Goal: Task Accomplishment & Management: Complete application form

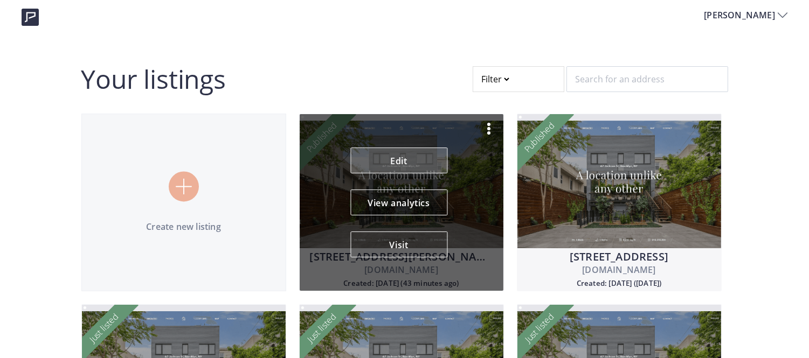
click at [408, 161] on link "Edit" at bounding box center [398, 161] width 97 height 26
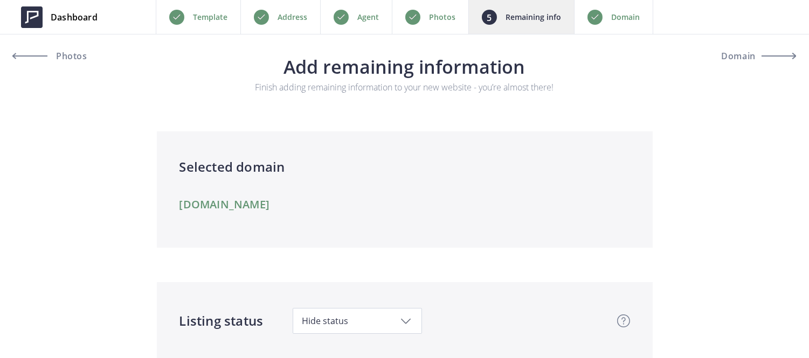
click at [429, 20] on p "Photos" at bounding box center [442, 17] width 26 height 13
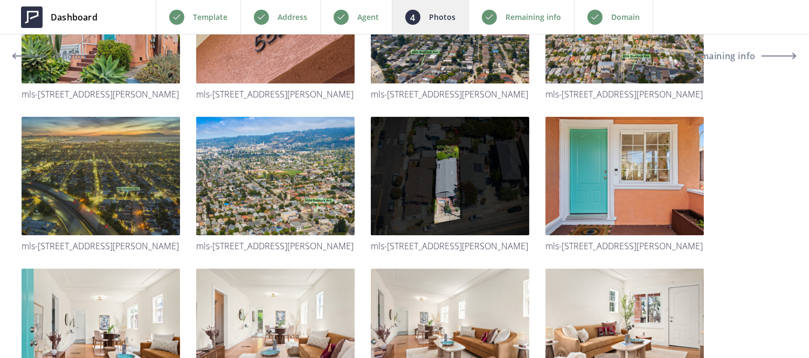
scroll to position [261, 0]
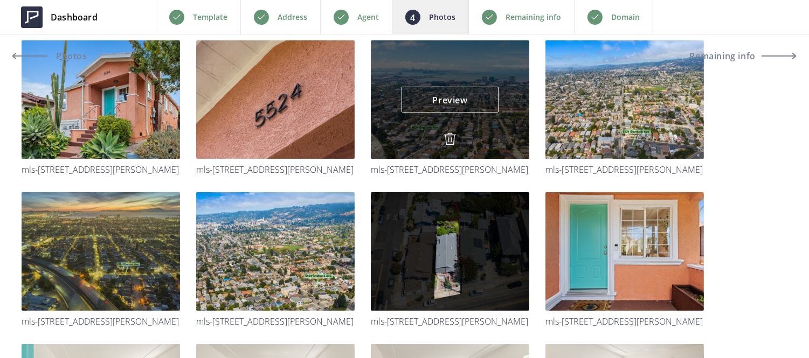
click at [406, 144] on div "Preview Preview" at bounding box center [450, 99] width 158 height 119
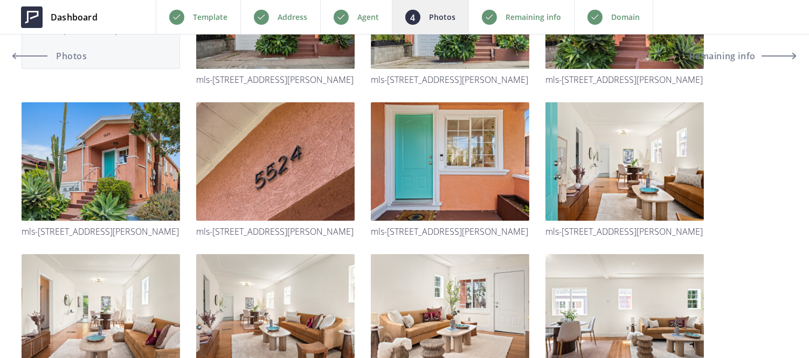
scroll to position [202, 0]
